Goal: Task Accomplishment & Management: Manage account settings

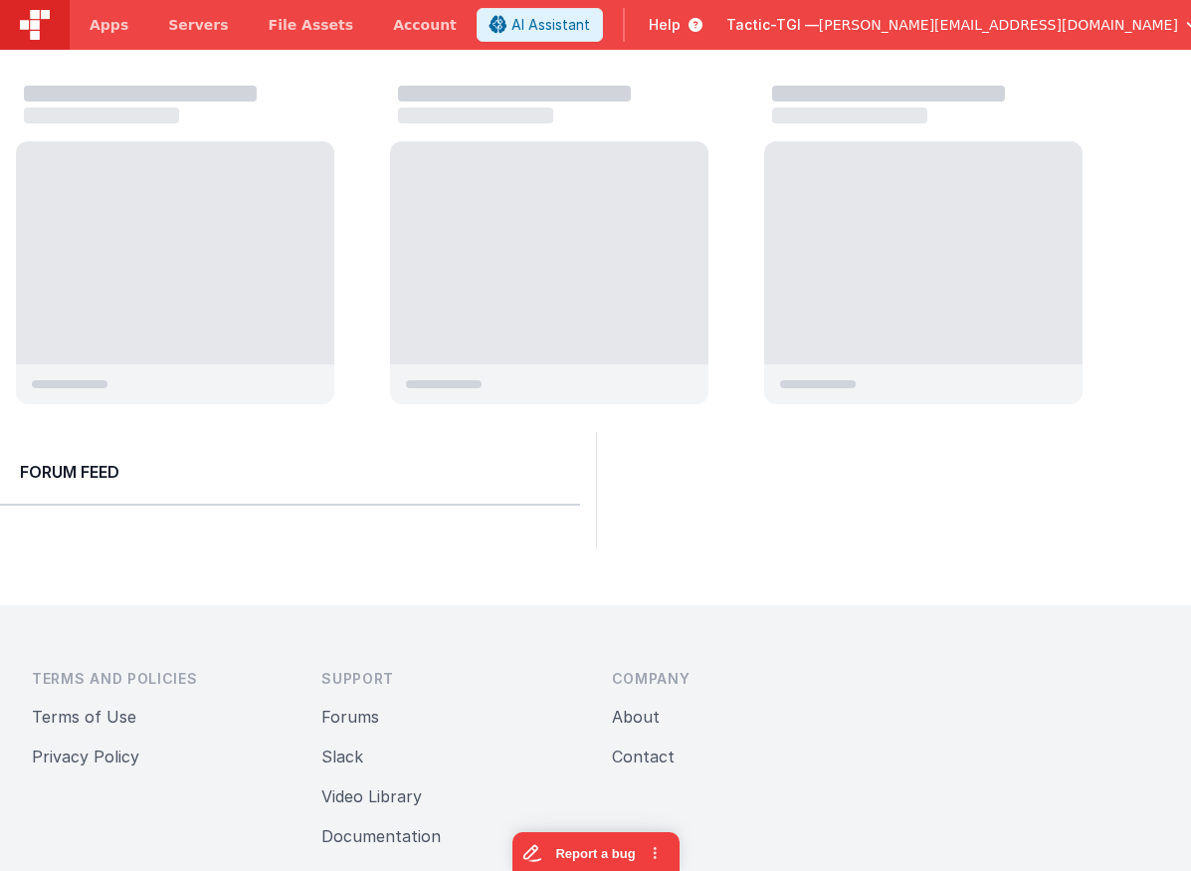
click at [819, 29] on span "Tactic-TGI —" at bounding box center [772, 25] width 93 height 20
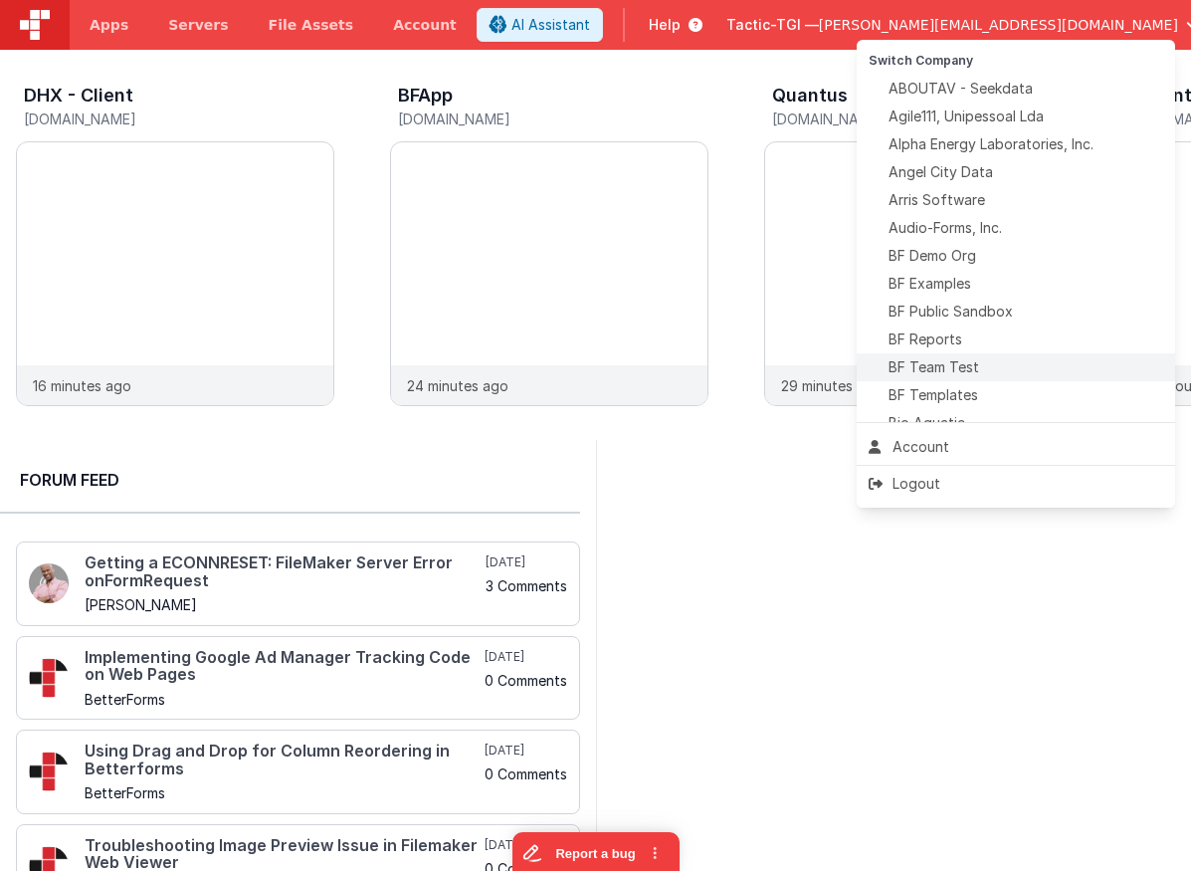
click at [954, 359] on span "BF Team Test" at bounding box center [934, 367] width 91 height 20
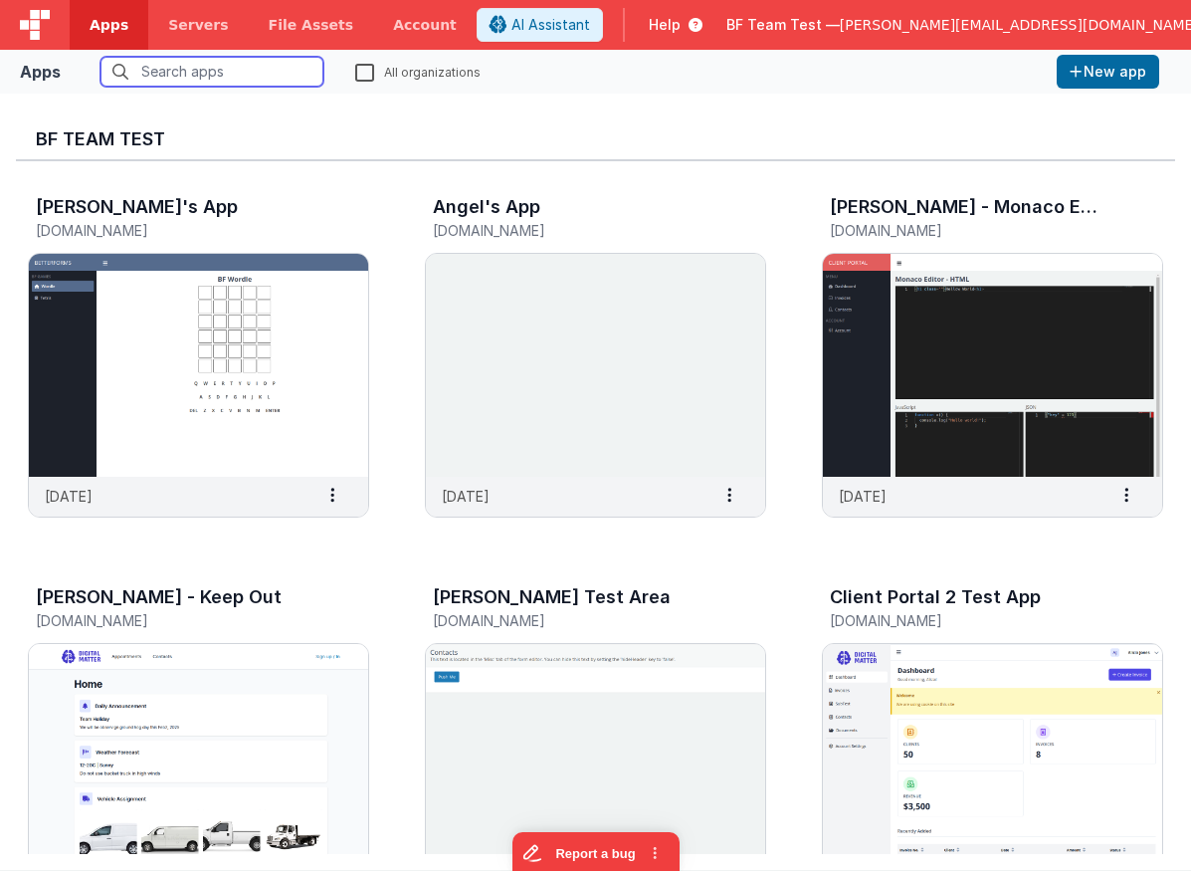
click at [237, 69] on input "text" at bounding box center [212, 72] width 223 height 30
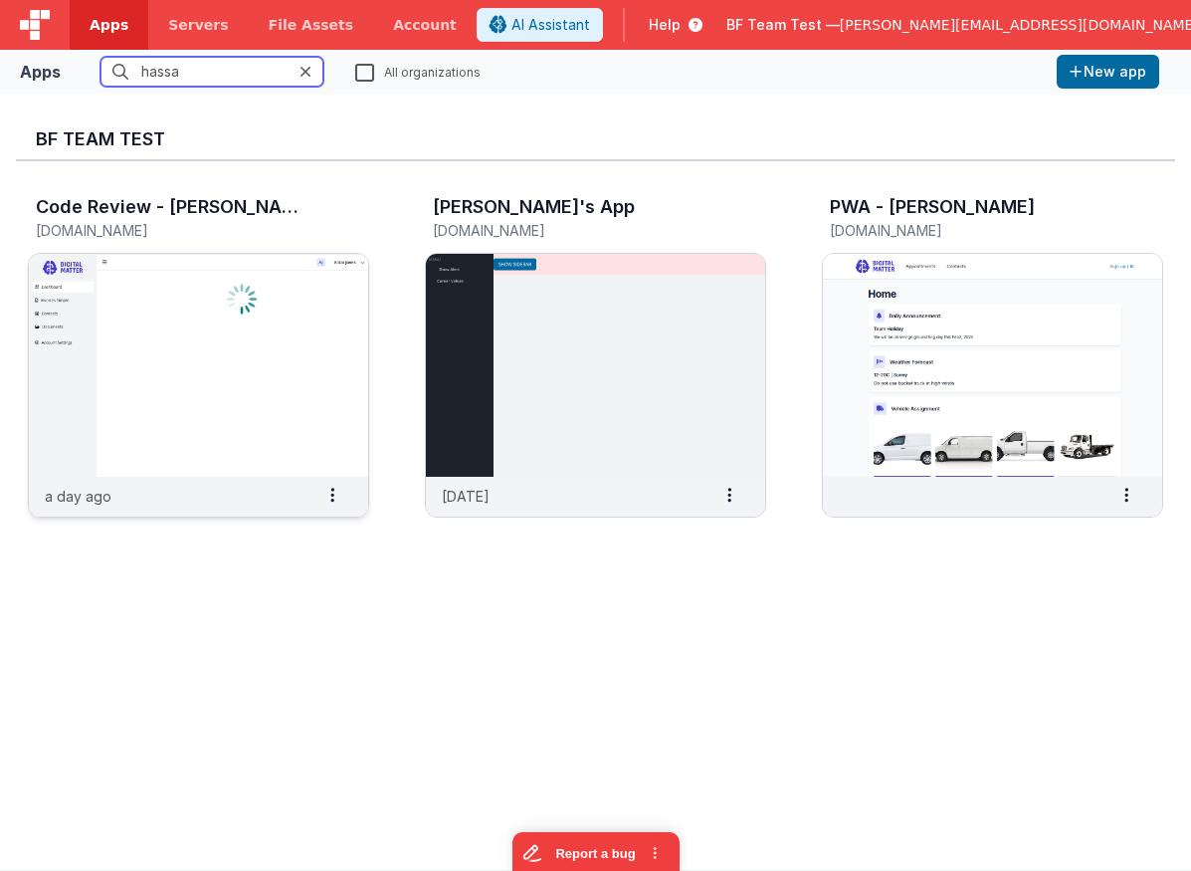
type input "hassa"
click at [278, 291] on img at bounding box center [198, 365] width 339 height 223
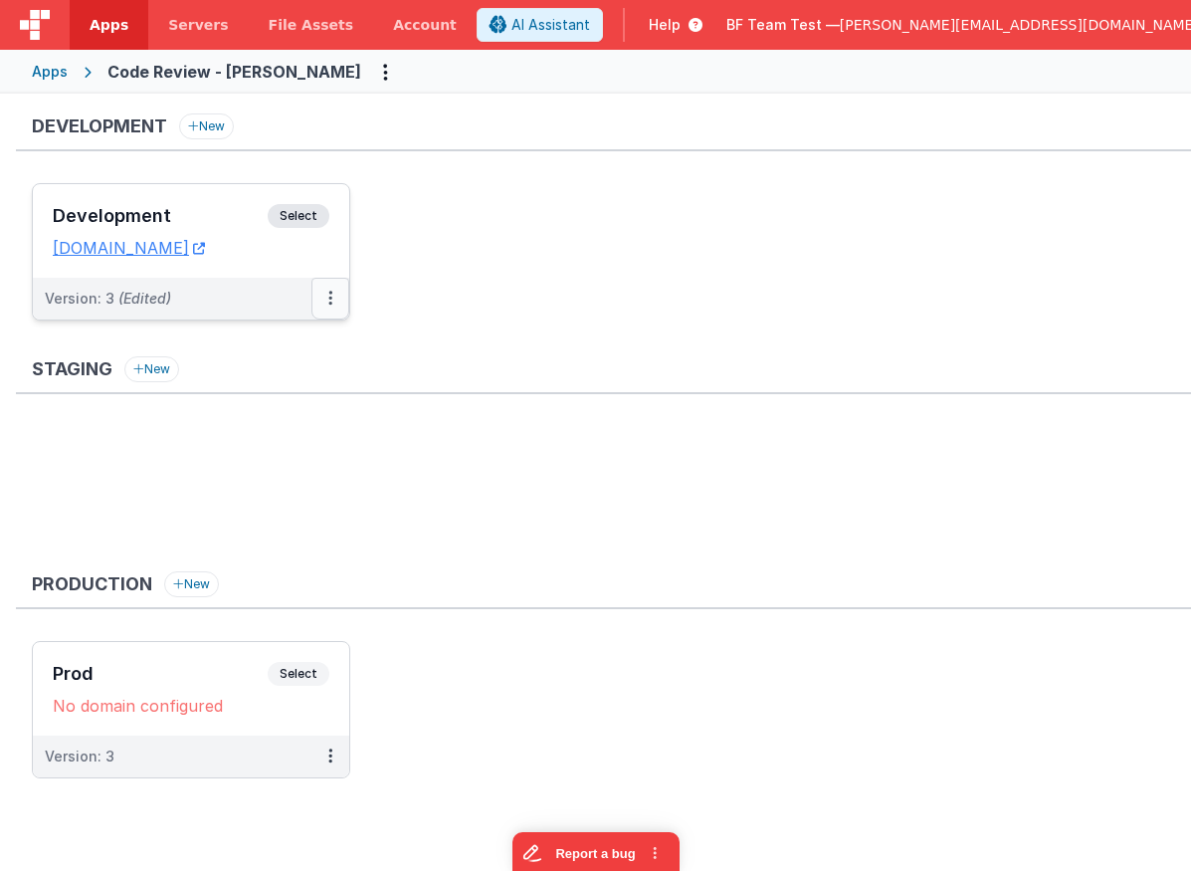
click at [323, 302] on button at bounding box center [330, 299] width 38 height 42
click at [282, 352] on link "Edit" at bounding box center [261, 343] width 175 height 36
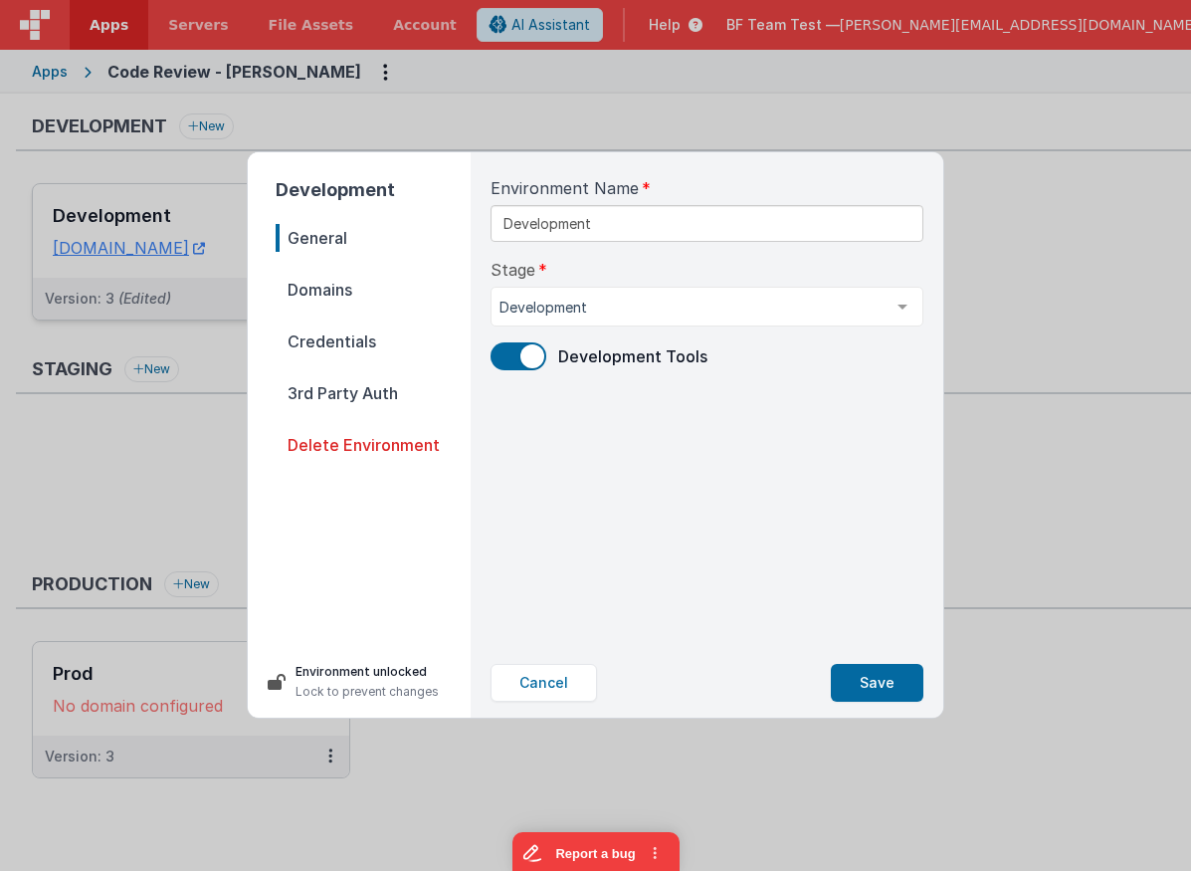
click at [321, 286] on span "Domains" at bounding box center [373, 290] width 195 height 28
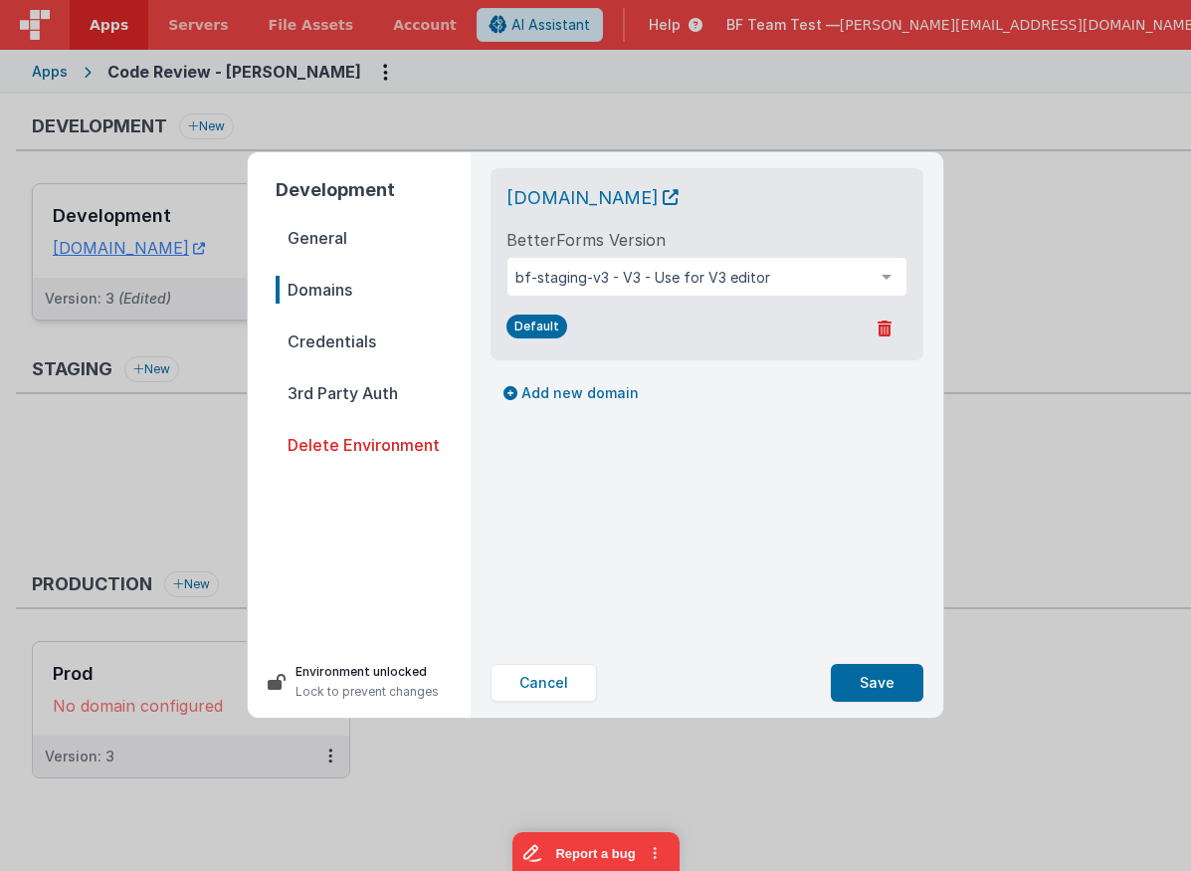
click at [320, 61] on div "Development General Domains Credentials 3rd Party Auth Delete Environment Envir…" at bounding box center [595, 435] width 1191 height 871
drag, startPoint x: 561, startPoint y: 677, endPoint x: 545, endPoint y: 667, distance: 18.8
click at [562, 679] on button "Cancel" at bounding box center [544, 683] width 106 height 38
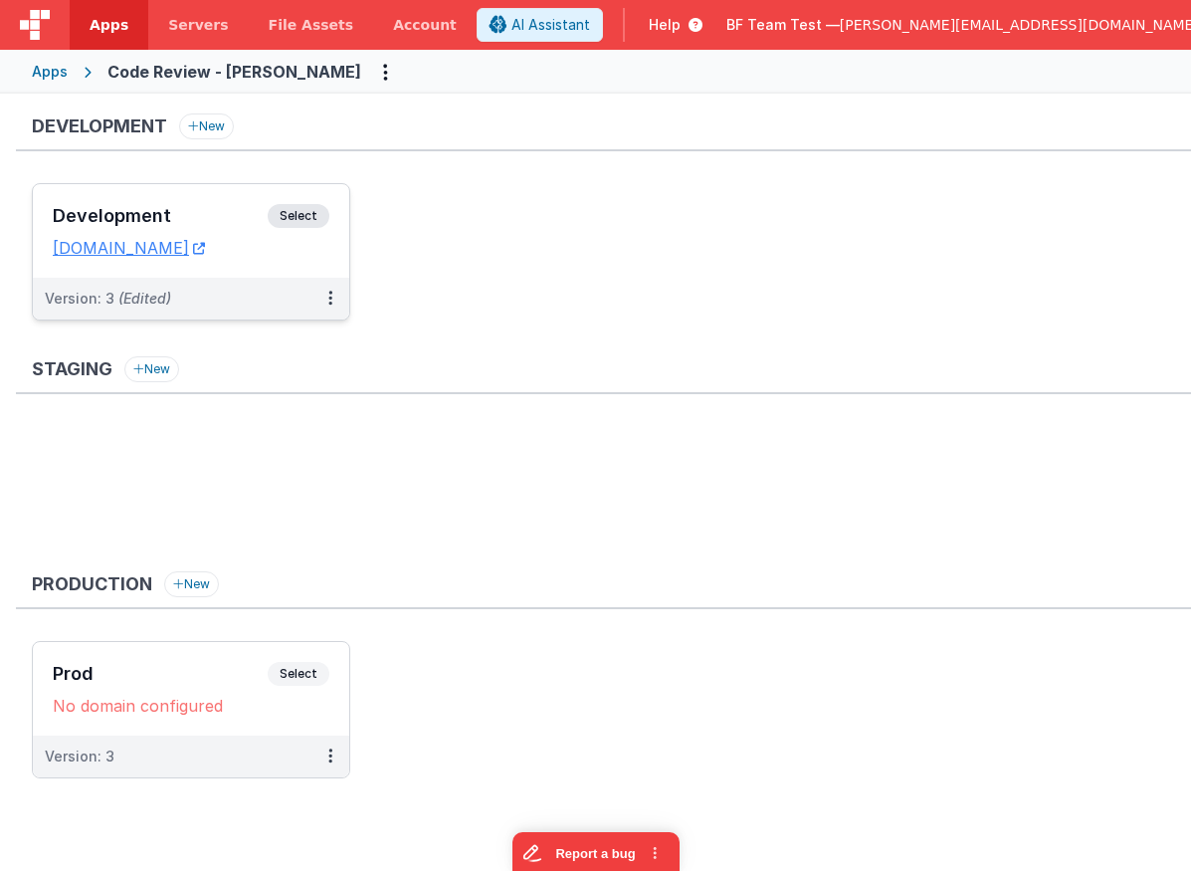
click at [47, 69] on div "Apps" at bounding box center [50, 72] width 36 height 20
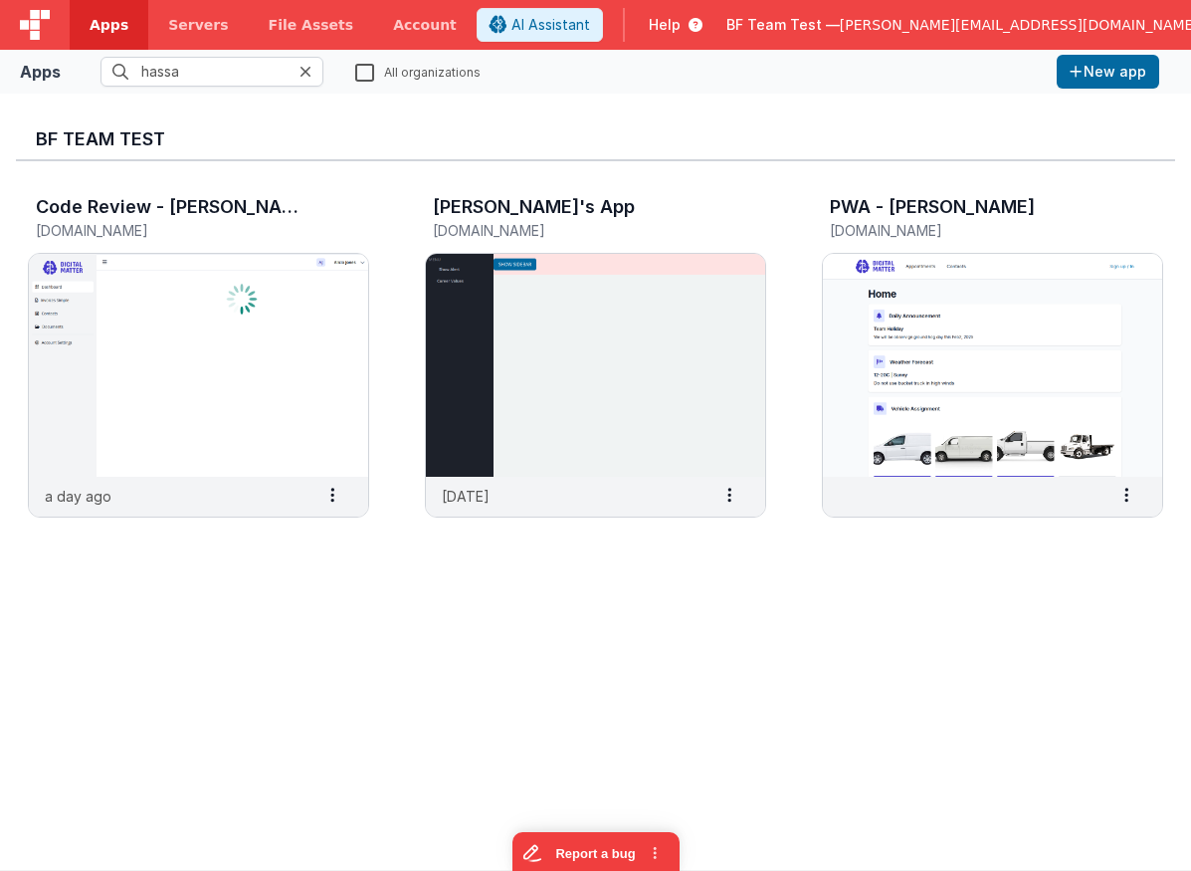
click at [372, 76] on label "All organizations" at bounding box center [417, 71] width 125 height 19
click at [0, 0] on input "All organizations" at bounding box center [0, 0] width 0 height 0
click at [205, 77] on input "hassa" at bounding box center [212, 72] width 223 height 30
drag, startPoint x: 205, startPoint y: 77, endPoint x: -9, endPoint y: 67, distance: 214.2
click at [101, 67] on input "hassaa" at bounding box center [212, 72] width 223 height 30
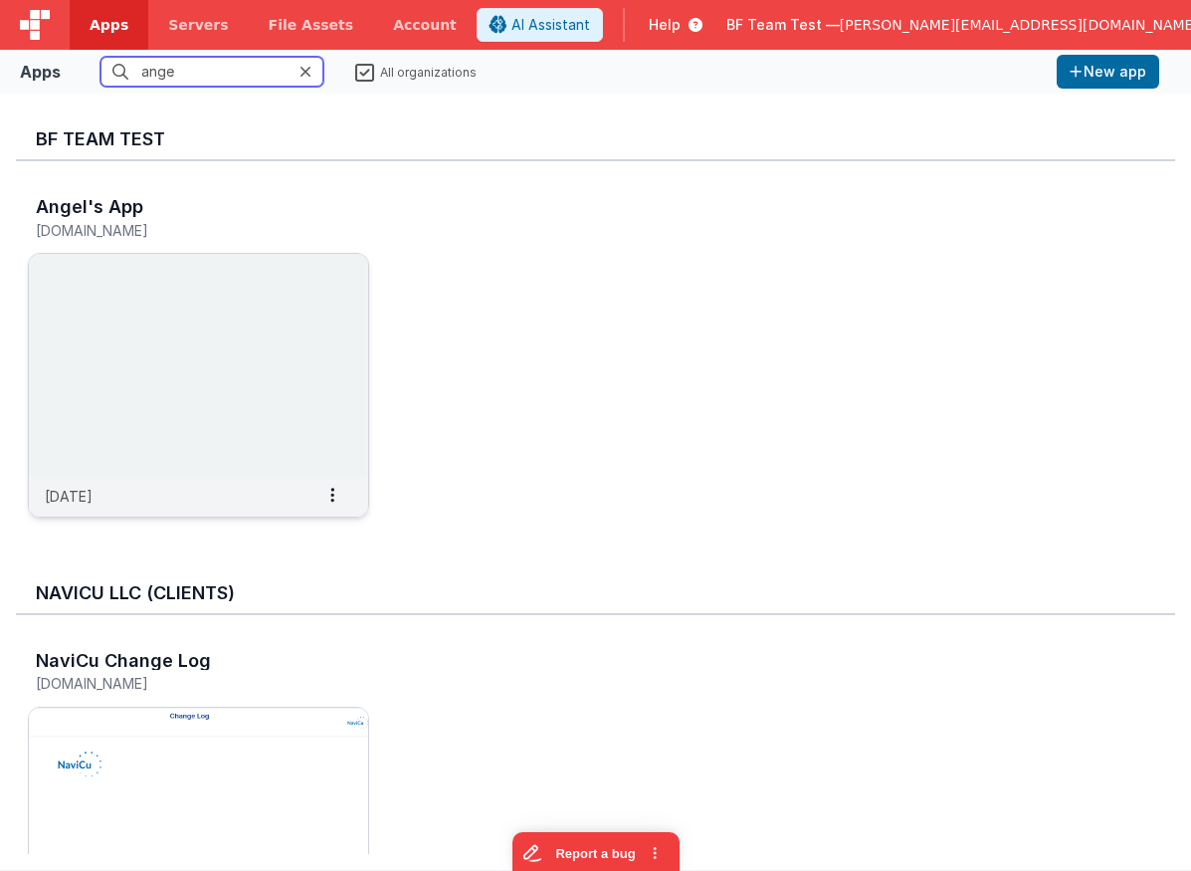
type input "ange"
click at [291, 308] on img at bounding box center [198, 365] width 339 height 223
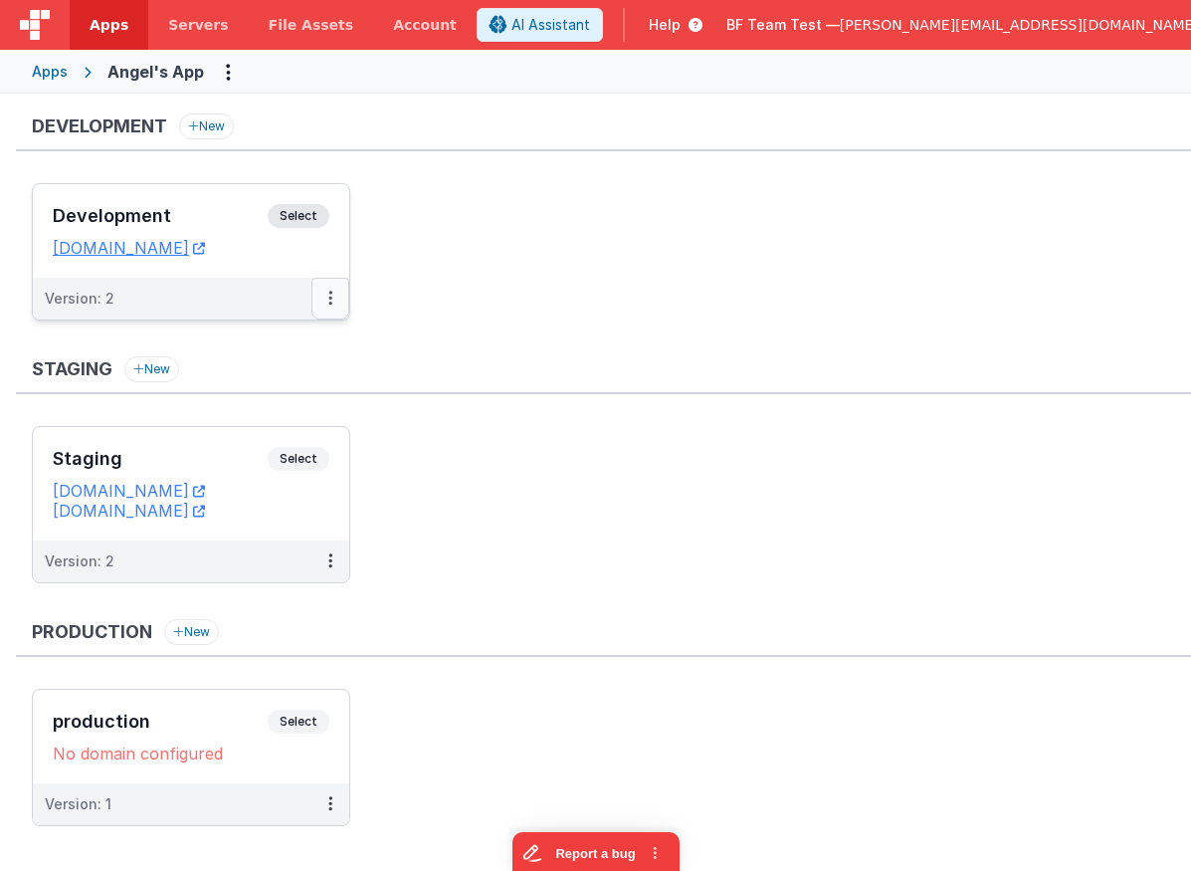
click at [325, 288] on button at bounding box center [330, 299] width 38 height 42
click at [288, 335] on link "Edit" at bounding box center [261, 343] width 175 height 36
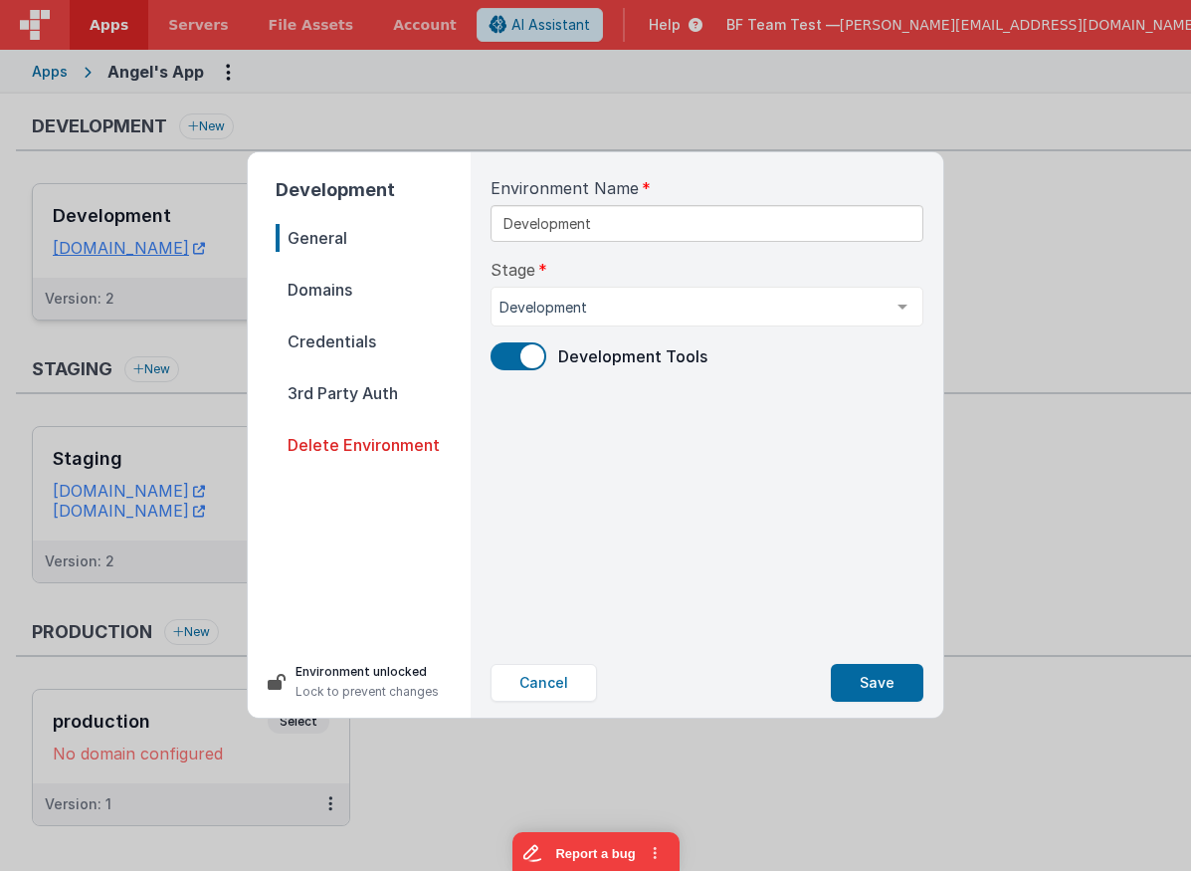
click at [355, 293] on span "Domains" at bounding box center [373, 290] width 195 height 28
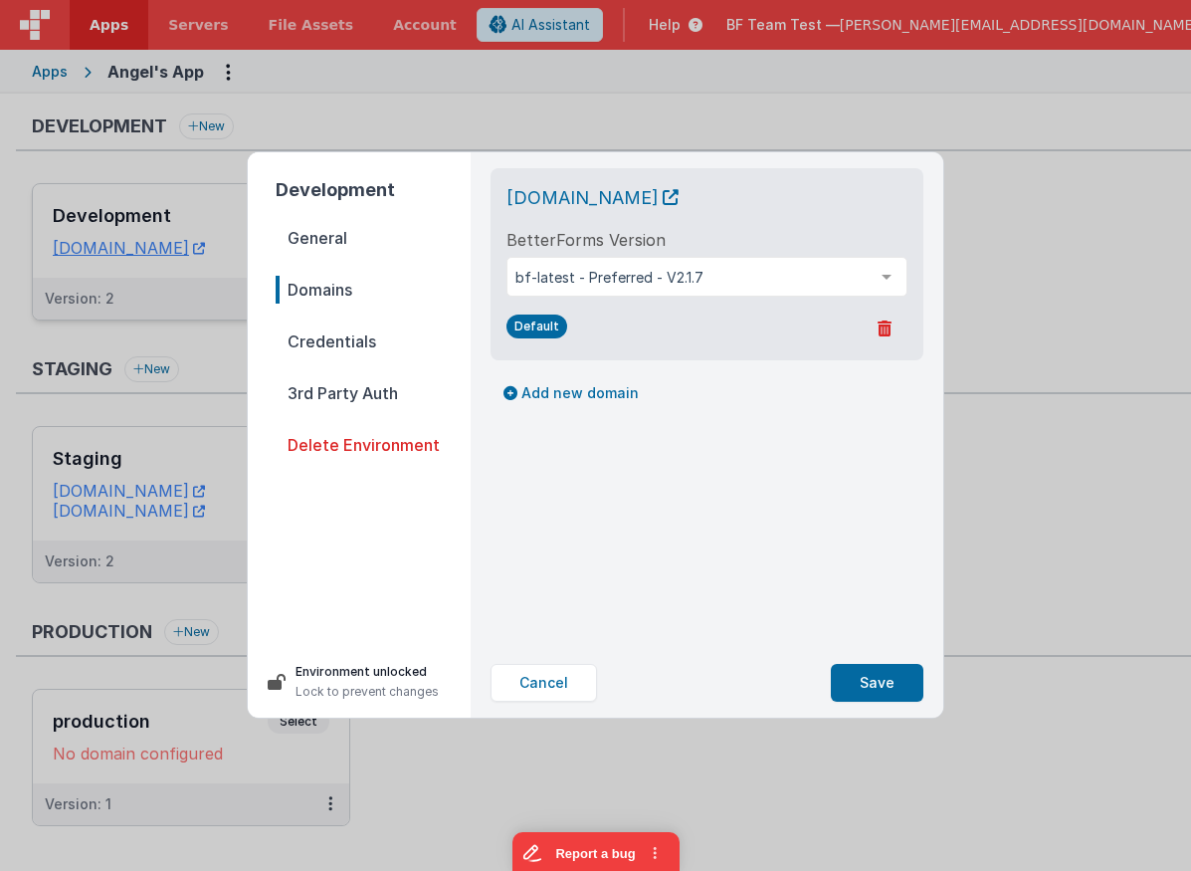
click at [903, 279] on div at bounding box center [887, 277] width 40 height 38
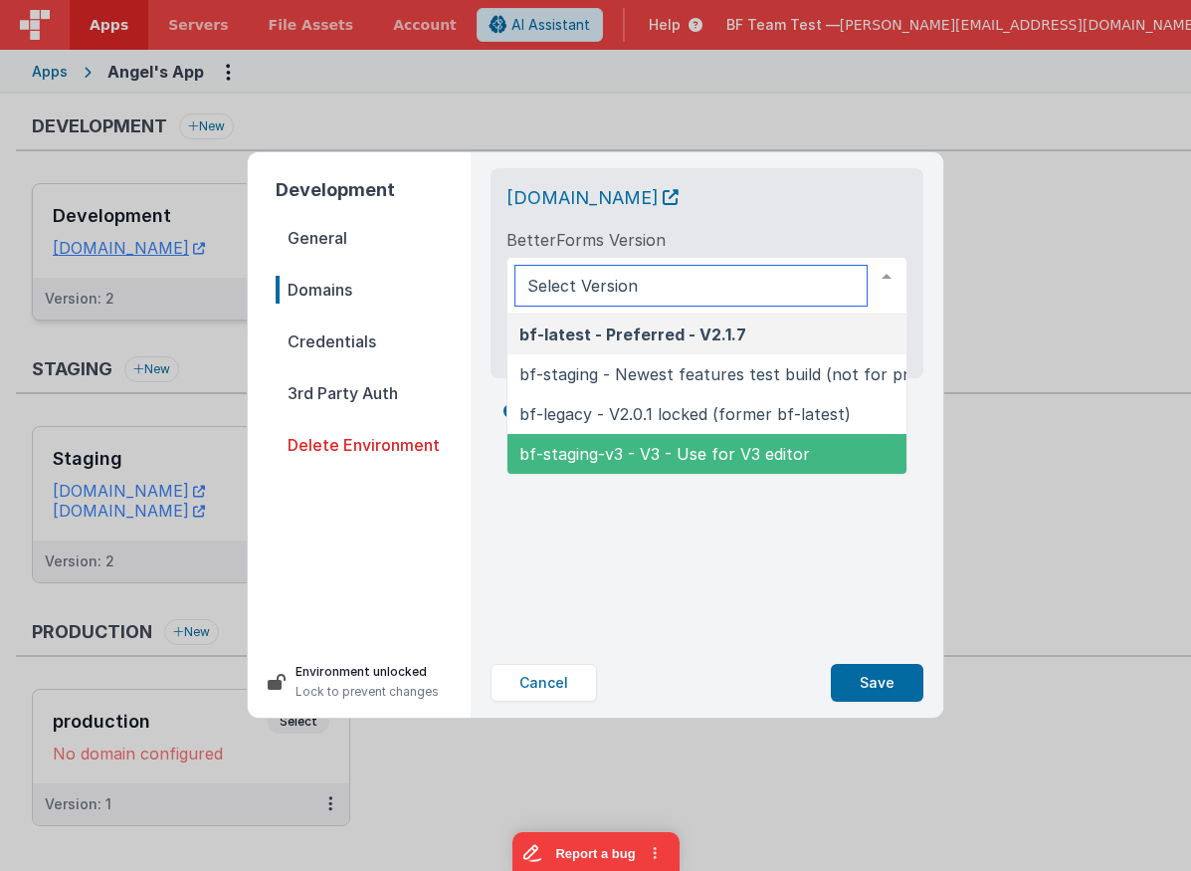
click at [649, 447] on span "bf-staging-v3 - V3 - Use for V3 editor" at bounding box center [664, 454] width 291 height 20
